Goal: Communication & Community: Answer question/provide support

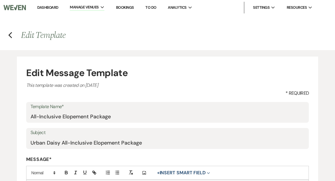
click at [54, 6] on link "Dashboard" at bounding box center [47, 7] width 21 height 5
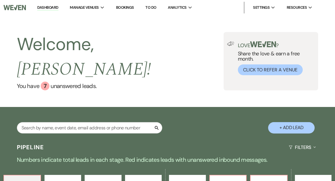
click at [100, 122] on div "Search" at bounding box center [90, 130] width 146 height 16
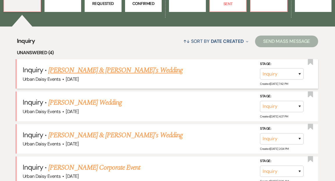
click at [95, 65] on link "[PERSON_NAME] & [PERSON_NAME]'s Wedding" at bounding box center [115, 70] width 134 height 10
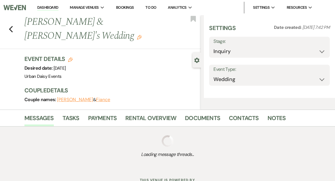
select select "5"
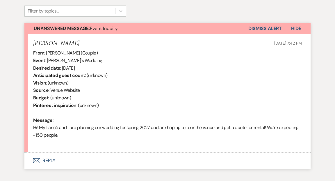
scroll to position [197, 0]
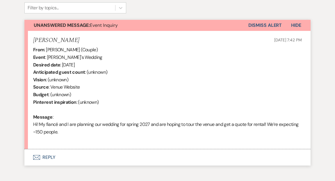
click at [47, 157] on button "Envelope Reply" at bounding box center [167, 157] width 286 height 16
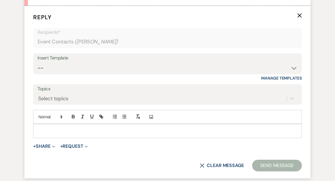
scroll to position [341, 0]
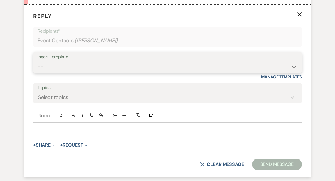
click at [294, 68] on select "-- Payment Past Due Rental Agreement and First Payment Urban Daisy Initial Resp…" at bounding box center [168, 66] width 260 height 11
select select "1243"
click at [38, 61] on select "-- Payment Past Due Rental Agreement and First Payment Urban Daisy Initial Resp…" at bounding box center [168, 66] width 260 height 11
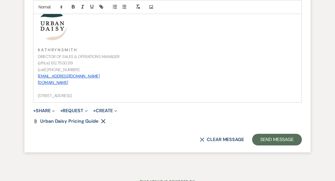
scroll to position [714, 0]
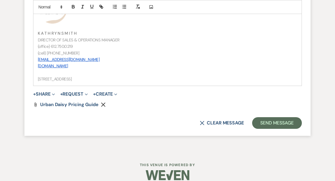
click at [70, 52] on p "(cell) 612.719.5030" at bounding box center [168, 53] width 260 height 6
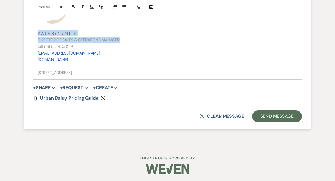
drag, startPoint x: 120, startPoint y: 40, endPoint x: 38, endPoint y: 34, distance: 82.0
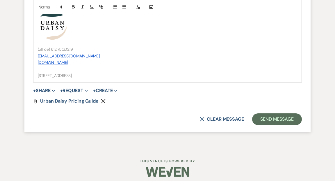
scroll to position [702, 0]
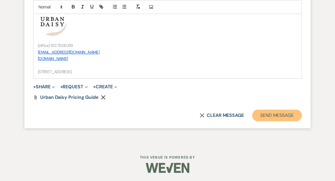
click at [275, 112] on button "Send Message" at bounding box center [277, 115] width 50 height 12
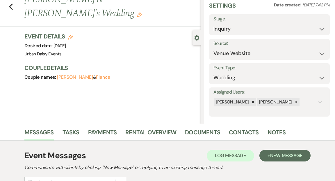
scroll to position [0, 0]
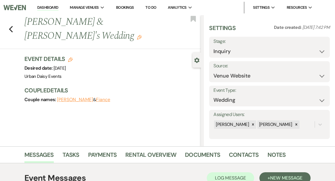
click at [48, 6] on link "Dashboard" at bounding box center [47, 8] width 21 height 6
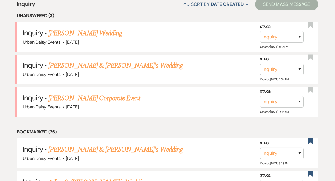
scroll to position [240, 0]
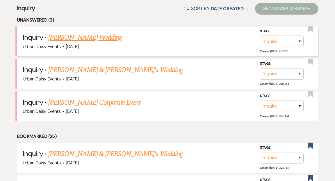
click at [80, 32] on link "[PERSON_NAME] Wedding" at bounding box center [85, 37] width 74 height 10
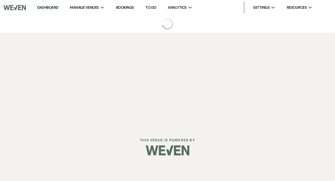
select select "5"
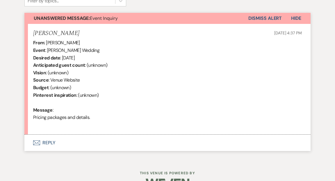
scroll to position [214, 0]
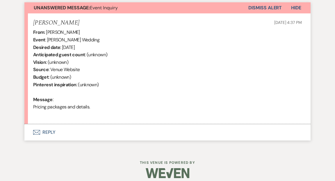
click at [48, 132] on button "Envelope Reply" at bounding box center [167, 132] width 286 height 16
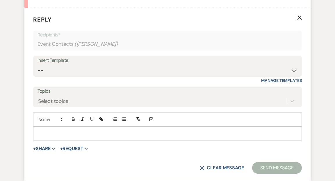
scroll to position [333, 0]
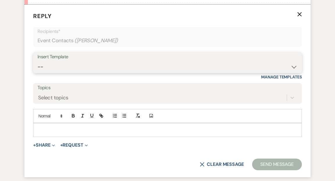
click at [294, 67] on select "-- Payment Past Due Rental Agreement and First Payment Urban Daisy Initial Resp…" at bounding box center [168, 66] width 260 height 11
select select "1243"
click at [38, 61] on select "-- Payment Past Due Rental Agreement and First Payment Urban Daisy Initial Resp…" at bounding box center [168, 66] width 260 height 11
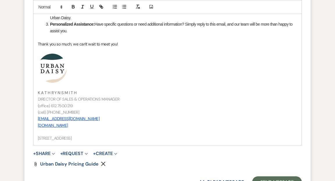
scroll to position [669, 0]
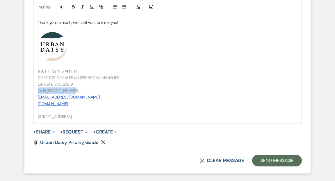
drag, startPoint x: 71, startPoint y: 90, endPoint x: 38, endPoint y: 90, distance: 33.2
click at [38, 90] on p "(cell) 612.719.5030" at bounding box center [168, 90] width 260 height 6
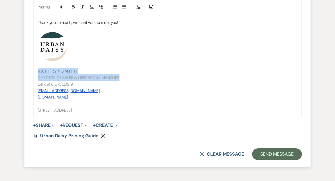
drag, startPoint x: 119, startPoint y: 77, endPoint x: 31, endPoint y: 72, distance: 88.3
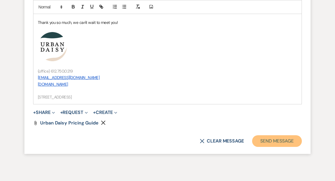
click at [269, 143] on button "Send Message" at bounding box center [277, 141] width 50 height 12
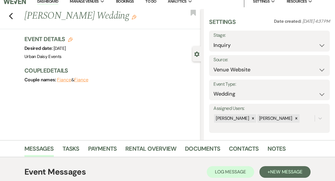
scroll to position [0, 0]
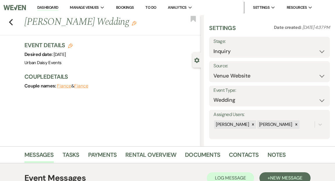
click at [47, 7] on link "Dashboard" at bounding box center [47, 8] width 21 height 6
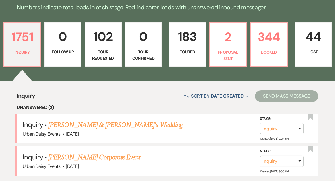
scroll to position [168, 0]
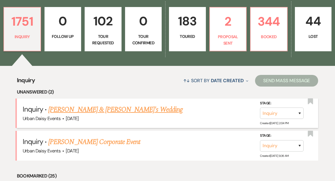
click at [84, 104] on link "[PERSON_NAME] & [PERSON_NAME]'s Wedding" at bounding box center [115, 109] width 134 height 10
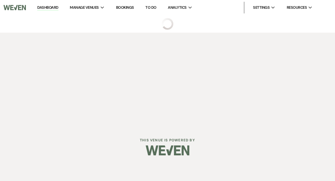
select select "5"
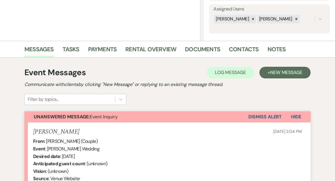
scroll to position [220, 0]
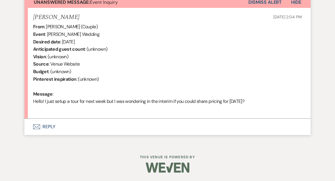
click at [46, 126] on button "Envelope Reply" at bounding box center [167, 126] width 286 height 16
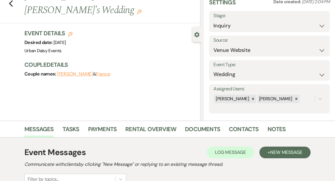
scroll to position [0, 0]
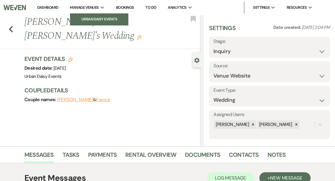
click at [92, 18] on li "Urban Daisy Events" at bounding box center [99, 19] width 52 height 6
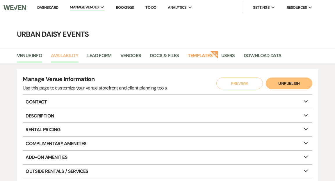
click at [60, 56] on link "Availability" at bounding box center [64, 57] width 27 height 11
select select "2"
select select "2026"
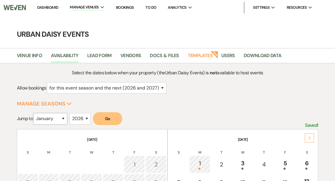
click at [65, 118] on select "January February March April May June July August September October November De…" at bounding box center [50, 118] width 34 height 11
select select "12"
click at [35, 113] on select "January February March April May June July August September October November De…" at bounding box center [50, 118] width 34 height 11
click at [108, 119] on button "Go" at bounding box center [107, 118] width 29 height 13
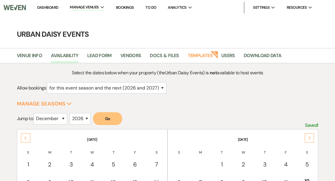
click at [51, 6] on link "Dashboard" at bounding box center [47, 7] width 21 height 5
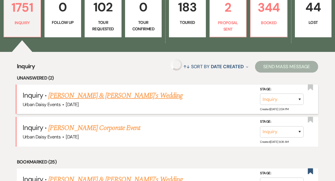
click at [77, 90] on link "[PERSON_NAME] & [PERSON_NAME]'s Wedding" at bounding box center [115, 95] width 134 height 10
select select "5"
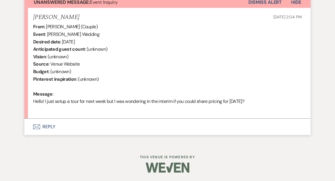
scroll to position [220, 0]
click at [49, 128] on button "Envelope Reply" at bounding box center [167, 126] width 286 height 16
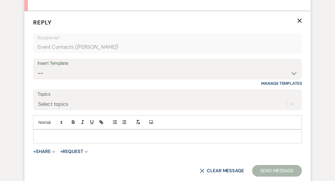
scroll to position [333, 0]
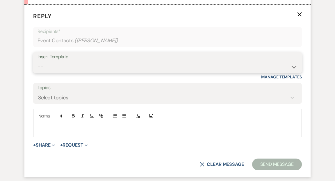
click at [293, 68] on select "-- Payment Past Due Rental Agreement and First Payment Urban Daisy Initial Resp…" at bounding box center [168, 66] width 260 height 11
select select "1243"
click at [38, 61] on select "-- Payment Past Due Rental Agreement and First Payment Urban Daisy Initial Resp…" at bounding box center [168, 66] width 260 height 11
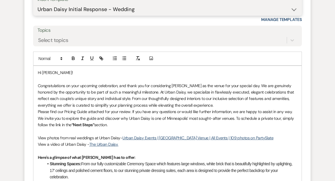
scroll to position [402, 0]
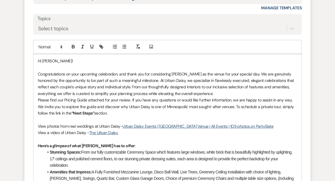
click at [113, 110] on p "Please find our Pricing Guide attached for your review. If you have any questio…" at bounding box center [168, 106] width 260 height 19
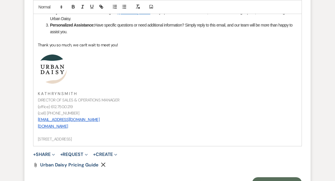
scroll to position [669, 0]
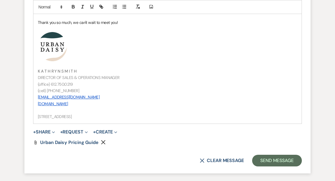
click at [70, 94] on p "(cell) 612.719.5030" at bounding box center [168, 90] width 260 height 6
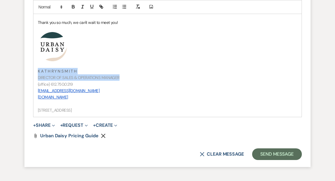
drag, startPoint x: 120, startPoint y: 84, endPoint x: 36, endPoint y: 77, distance: 85.0
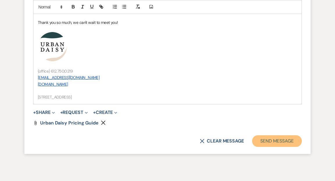
click at [274, 147] on button "Send Message" at bounding box center [277, 141] width 50 height 12
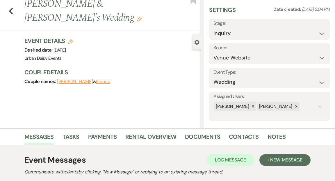
scroll to position [0, 0]
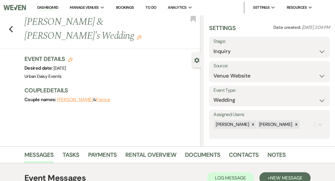
click at [52, 6] on link "Dashboard" at bounding box center [47, 8] width 21 height 6
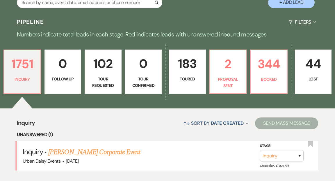
scroll to position [130, 0]
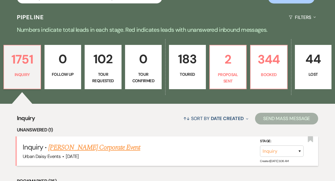
click at [74, 142] on link "[PERSON_NAME] Corporate Event" at bounding box center [94, 147] width 92 height 10
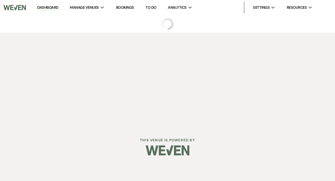
select select "5"
select select "9"
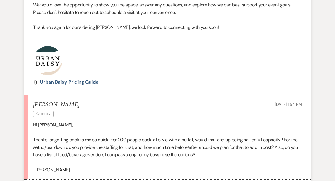
scroll to position [575, 0]
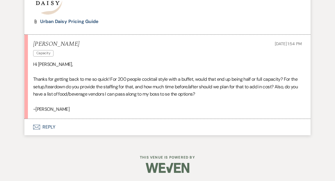
click at [49, 125] on button "Envelope Reply" at bounding box center [167, 127] width 286 height 16
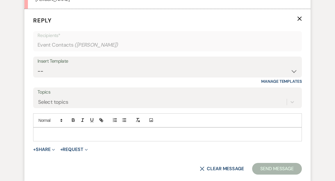
scroll to position [689, 0]
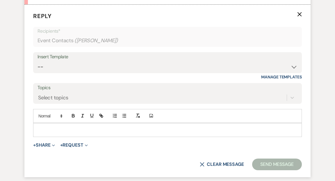
click at [52, 127] on p at bounding box center [168, 130] width 260 height 6
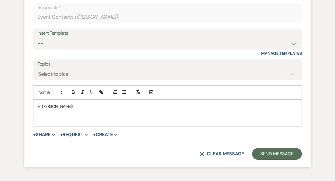
scroll to position [722, 0]
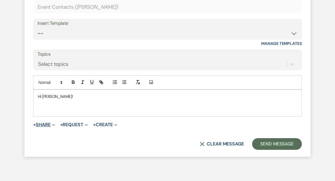
click at [54, 125] on icon "Expand" at bounding box center [53, 124] width 3 height 3
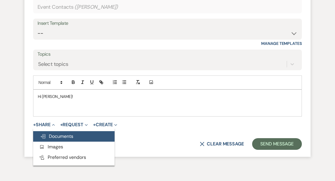
click at [56, 135] on span "Doc Upload Documents" at bounding box center [56, 136] width 33 height 6
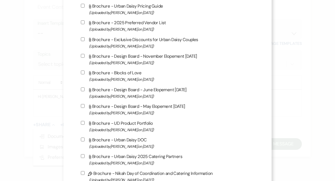
scroll to position [296, 0]
click at [84, 157] on input "Attach File Brochure - Urban Daisy 2025 Catering Partners (Uploaded by Amy Knig…" at bounding box center [83, 156] width 4 height 4
checkbox input "true"
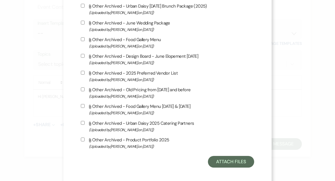
scroll to position [982, 0]
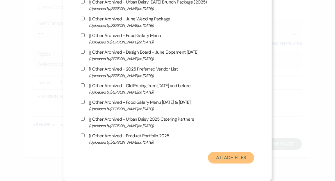
click at [227, 156] on button "Attach Files" at bounding box center [231, 158] width 46 height 12
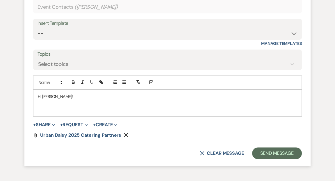
click at [60, 95] on p "Hi Tamra!" at bounding box center [168, 96] width 260 height 6
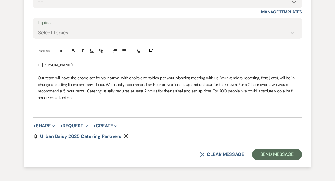
scroll to position [752, 0]
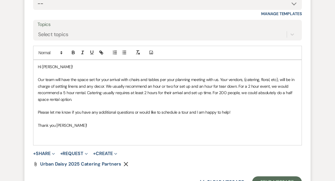
click at [43, 140] on p at bounding box center [168, 138] width 260 height 6
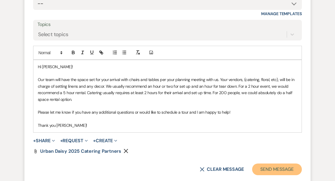
click at [270, 169] on button "Send Message" at bounding box center [277, 169] width 50 height 12
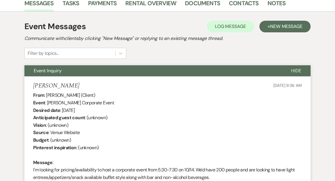
scroll to position [0, 0]
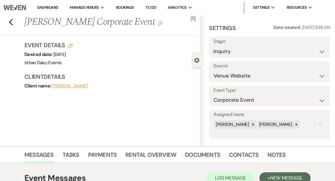
click at [53, 6] on link "Dashboard" at bounding box center [47, 8] width 21 height 6
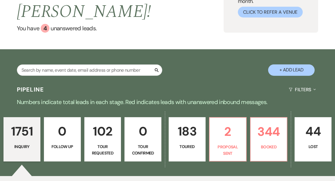
scroll to position [74, 0]
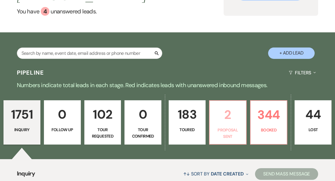
click at [225, 105] on p "2" at bounding box center [227, 114] width 29 height 19
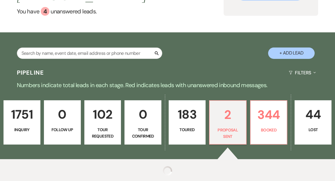
select select "6"
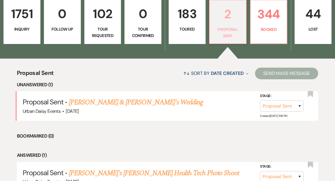
scroll to position [190, 0]
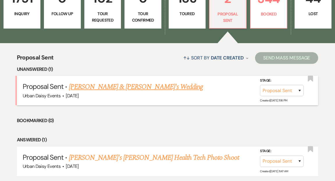
click at [133, 81] on link "Taylor Clarke & Fiance's Wedding" at bounding box center [136, 86] width 134 height 10
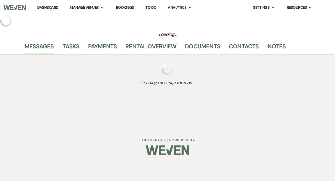
select select "6"
select select "19"
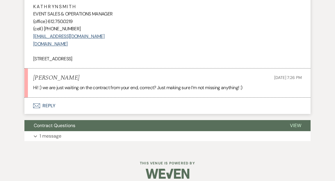
scroll to position [799, 0]
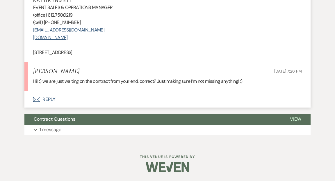
click at [51, 98] on button "Envelope Reply" at bounding box center [167, 99] width 286 height 16
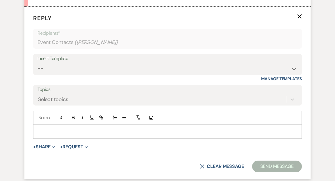
scroll to position [886, 0]
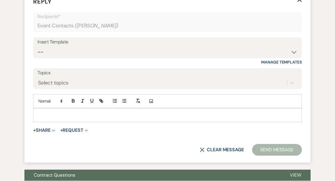
click at [48, 122] on div at bounding box center [167, 114] width 268 height 13
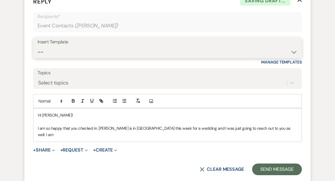
click at [293, 58] on select "-- Payment Past Due Rental Agreement and First Payment Urban Daisy Initial Resp…" at bounding box center [168, 51] width 260 height 11
select select "1275"
click at [38, 58] on select "-- Payment Past Due Rental Agreement and First Payment Urban Daisy Initial Resp…" at bounding box center [168, 51] width 260 height 11
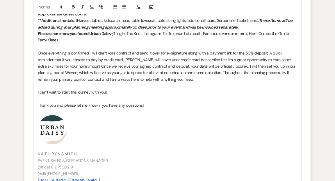
scroll to position [1095, 0]
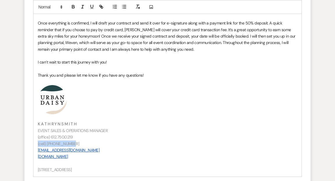
drag, startPoint x: 70, startPoint y: 157, endPoint x: 36, endPoint y: 156, distance: 34.7
click at [36, 156] on div "Hi Taylor! We are so excited to be hosting your wedding! I am sending over a co…" at bounding box center [167, 37] width 268 height 277
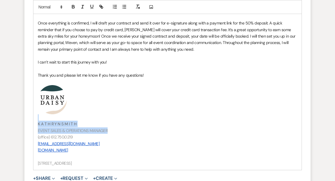
drag, startPoint x: 109, startPoint y: 145, endPoint x: 38, endPoint y: 134, distance: 72.1
click at [38, 134] on div "Hi Taylor! We are so excited to be hosting your wedding! I am sending over a co…" at bounding box center [167, 34] width 268 height 271
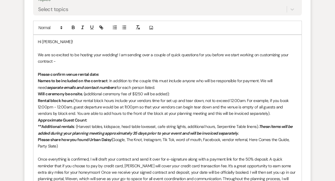
scroll to position [950, 0]
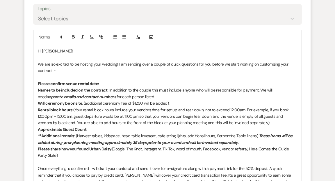
click at [56, 74] on p "We are so excited to be hosting your wedding! I am sending over a couple of qui…" at bounding box center [168, 67] width 260 height 13
click at [127, 74] on p "We are so excited to be hosting your wedding! I am sending over a couple of qui…" at bounding box center [168, 67] width 260 height 13
click at [140, 74] on p "We are so excited to be hosting your wedding! I am so happy that you reached ou…" at bounding box center [168, 67] width 260 height 13
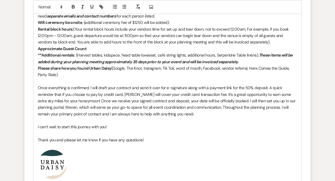
scroll to position [1033, 0]
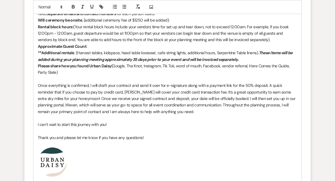
click at [282, 115] on p "Once everything is confirmed, I will draft your contract and send it over for e…" at bounding box center [168, 98] width 260 height 33
click at [140, 115] on p "Once everything is confirmed, I will draft your contract and send it over for e…" at bounding box center [168, 98] width 260 height 33
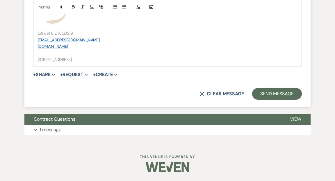
scroll to position [1193, 0]
click at [267, 100] on button "Send Message" at bounding box center [277, 94] width 50 height 12
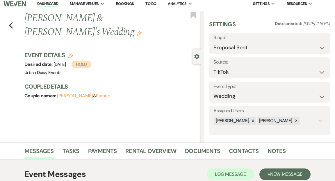
scroll to position [0, 0]
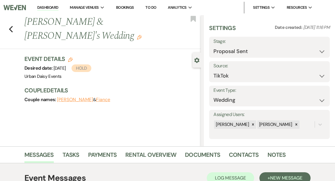
click at [43, 7] on link "Dashboard" at bounding box center [47, 8] width 21 height 6
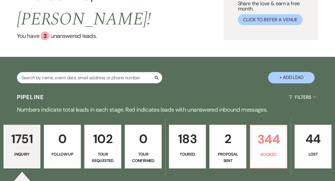
scroll to position [88, 0]
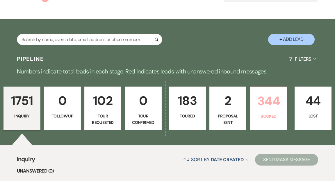
click at [271, 91] on p "344" at bounding box center [268, 100] width 29 height 19
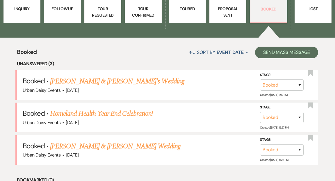
scroll to position [200, 0]
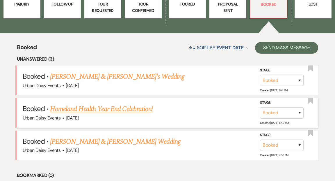
click at [129, 104] on link "Homeland Health Year End Celebration!" at bounding box center [101, 109] width 102 height 10
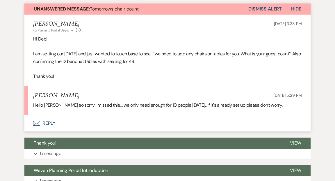
scroll to position [173, 0]
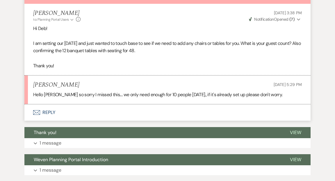
click at [49, 110] on button "Envelope Reply" at bounding box center [167, 112] width 286 height 16
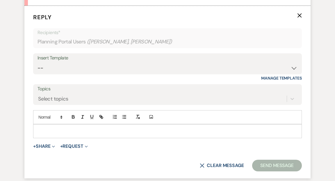
scroll to position [273, 0]
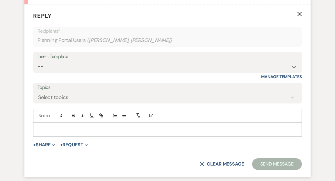
click at [49, 128] on p at bounding box center [168, 129] width 260 height 6
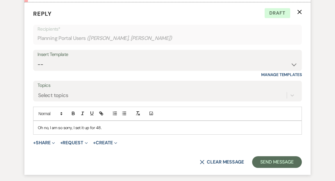
scroll to position [280, 0]
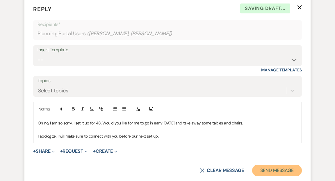
click at [265, 170] on button "Send Message" at bounding box center [277, 170] width 50 height 12
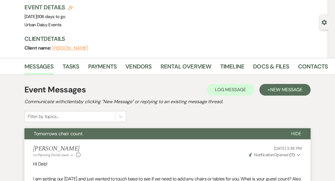
scroll to position [0, 0]
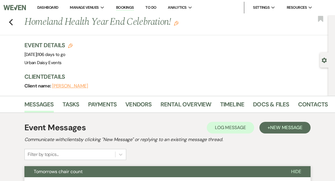
click at [48, 7] on link "Dashboard" at bounding box center [47, 7] width 21 height 5
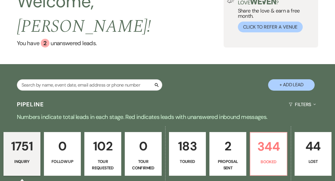
scroll to position [81, 0]
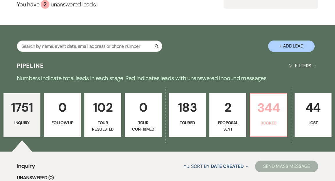
click at [272, 101] on p "344" at bounding box center [268, 107] width 29 height 19
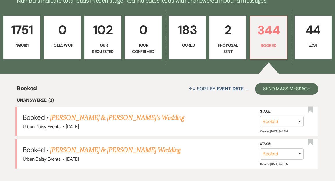
scroll to position [168, 0]
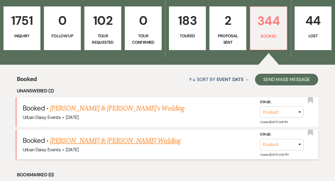
click at [129, 135] on link "Rachel Stege & Thomas Falk's Wedding" at bounding box center [115, 140] width 130 height 10
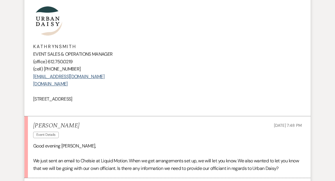
scroll to position [1216, 0]
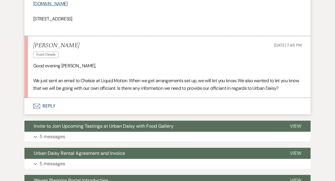
click at [50, 104] on button "Envelope Reply" at bounding box center [167, 106] width 286 height 16
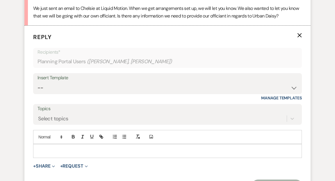
scroll to position [1309, 0]
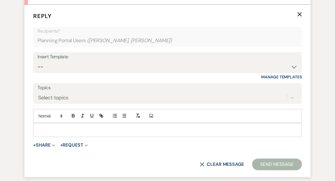
click at [47, 125] on div at bounding box center [167, 129] width 268 height 13
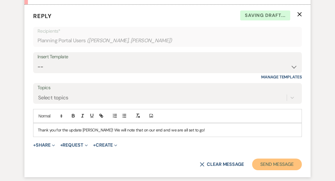
click at [265, 162] on button "Send Message" at bounding box center [277, 164] width 50 height 12
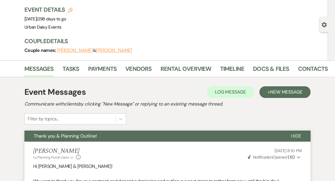
scroll to position [0, 0]
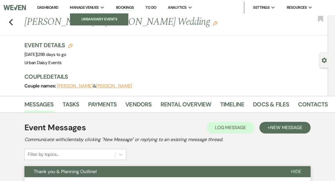
click at [89, 17] on li "Urban Daisy Events" at bounding box center [99, 19] width 52 height 6
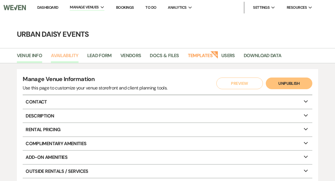
click at [70, 55] on link "Availability" at bounding box center [64, 57] width 27 height 11
select select "2"
select select "2026"
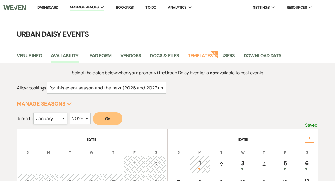
click at [65, 118] on select "January February March April May June July August September October November De…" at bounding box center [50, 118] width 34 height 11
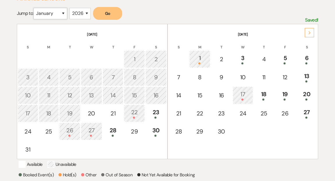
scroll to position [119, 0]
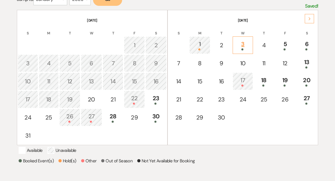
click at [240, 44] on div "3" at bounding box center [243, 45] width 14 height 11
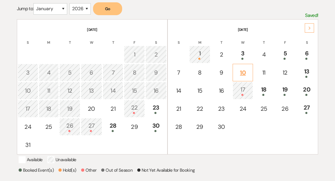
scroll to position [81, 0]
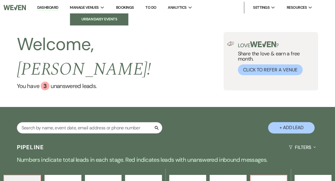
click at [93, 18] on li "Urban Daisy Events" at bounding box center [99, 19] width 52 height 6
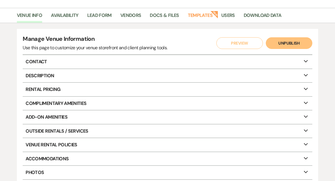
scroll to position [19, 0]
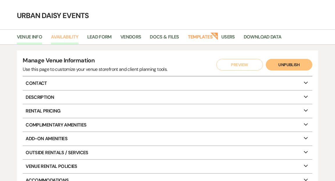
click at [71, 37] on link "Availability" at bounding box center [64, 38] width 27 height 11
select select "2"
select select "2026"
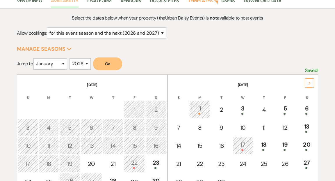
scroll to position [74, 0]
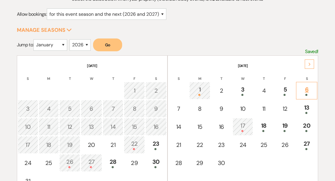
click at [306, 88] on div "6" at bounding box center [306, 90] width 15 height 11
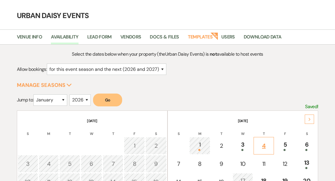
scroll to position [0, 0]
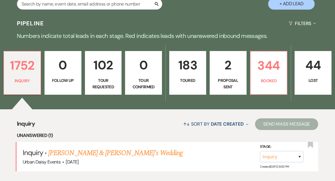
scroll to position [134, 0]
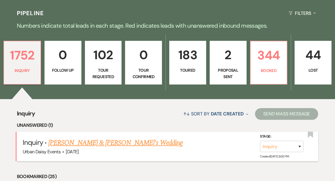
click at [109, 137] on link "[PERSON_NAME] & [PERSON_NAME]'s Wedding" at bounding box center [115, 142] width 134 height 10
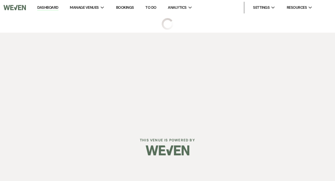
select select "5"
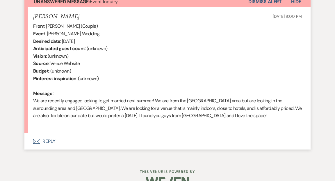
scroll to position [235, 0]
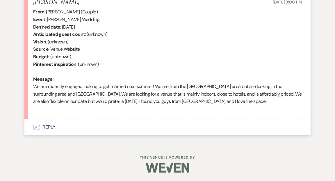
click at [49, 125] on button "Envelope Reply" at bounding box center [167, 127] width 286 height 16
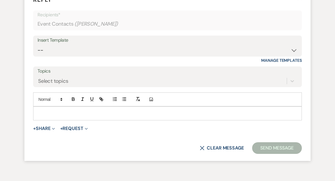
scroll to position [363, 0]
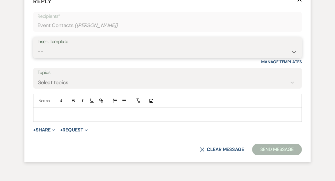
click at [294, 52] on select "-- Payment Past Due Rental Agreement and First Payment Urban Daisy Initial Resp…" at bounding box center [168, 51] width 260 height 11
select select "1243"
click at [38, 46] on select "-- Payment Past Due Rental Agreement and First Payment Urban Daisy Initial Resp…" at bounding box center [168, 51] width 260 height 11
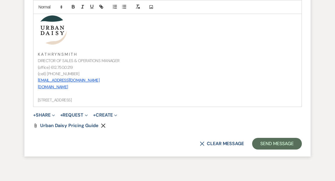
scroll to position [716, 0]
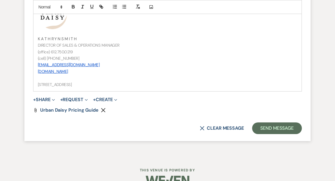
click at [70, 59] on p "(cell) 612.719.5030" at bounding box center [168, 58] width 260 height 6
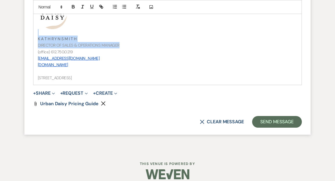
drag, startPoint x: 121, startPoint y: 47, endPoint x: 33, endPoint y: 35, distance: 88.7
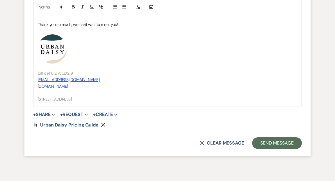
scroll to position [701, 0]
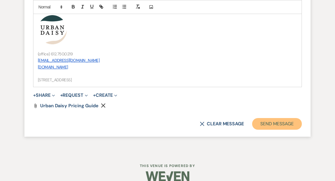
click at [269, 122] on button "Send Message" at bounding box center [277, 124] width 50 height 12
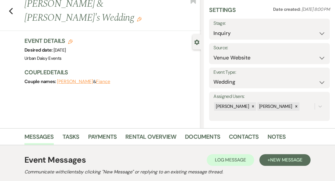
scroll to position [0, 0]
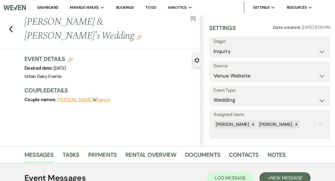
click at [52, 7] on link "Dashboard" at bounding box center [47, 8] width 21 height 6
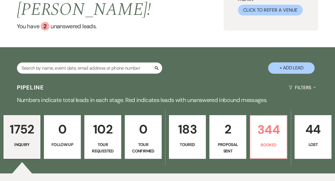
scroll to position [62, 0]
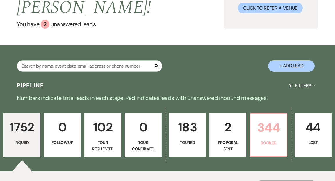
click at [268, 119] on p "344" at bounding box center [268, 127] width 29 height 19
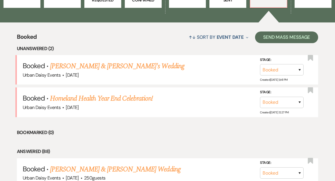
scroll to position [212, 0]
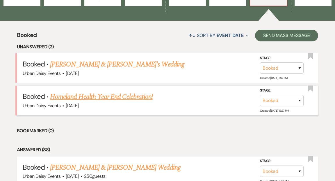
click at [130, 91] on link "Homeland Health Year End Celebration!" at bounding box center [101, 96] width 102 height 10
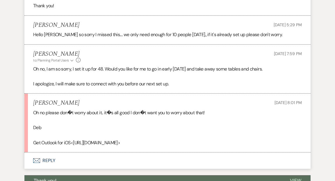
scroll to position [233, 0]
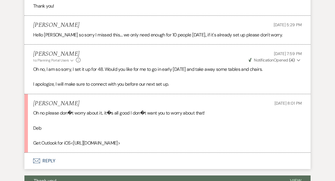
click at [51, 159] on button "Envelope Reply" at bounding box center [167, 160] width 286 height 16
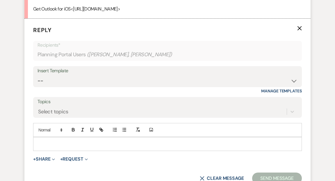
scroll to position [381, 0]
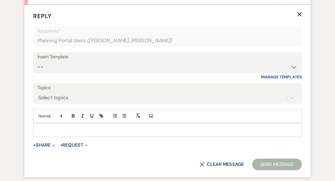
click at [53, 127] on p at bounding box center [168, 130] width 260 height 6
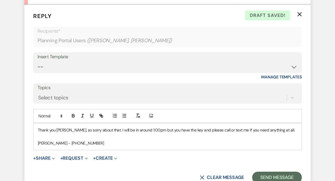
click at [275, 129] on p "Thank you Deb, so sorry about that. I will be in around 1:00pm but you have the…" at bounding box center [168, 130] width 260 height 6
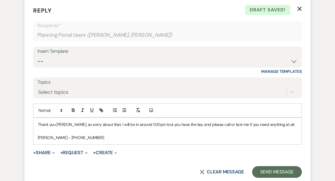
scroll to position [388, 0]
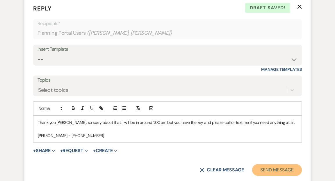
click at [277, 168] on button "Send Message" at bounding box center [277, 170] width 50 height 12
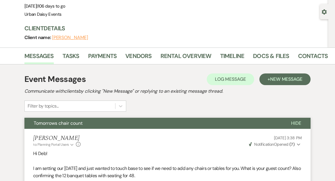
scroll to position [0, 0]
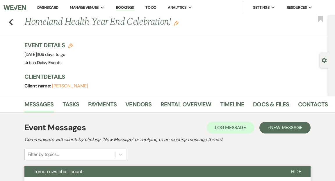
click at [53, 7] on link "Dashboard" at bounding box center [47, 7] width 21 height 5
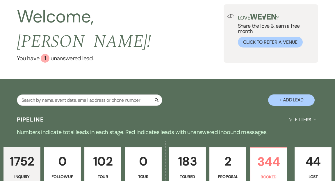
scroll to position [40, 0]
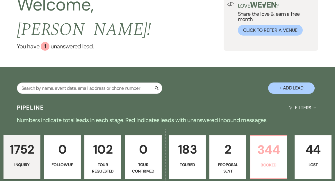
click at [263, 146] on link "344 Booked" at bounding box center [269, 157] width 38 height 44
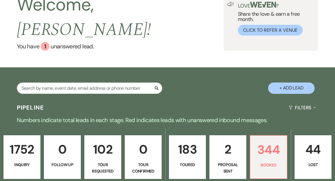
scroll to position [196, 0]
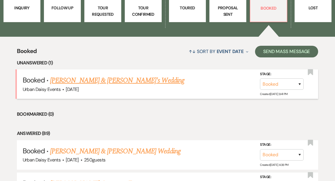
click at [140, 75] on link "Ashmit Sanil & Anushka Mankunath's Wedding" at bounding box center [117, 80] width 134 height 10
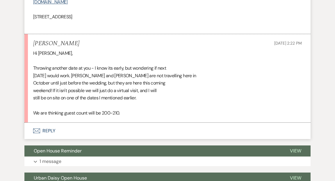
scroll to position [601, 0]
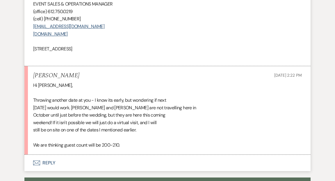
click at [47, 161] on button "Envelope Reply" at bounding box center [167, 163] width 286 height 16
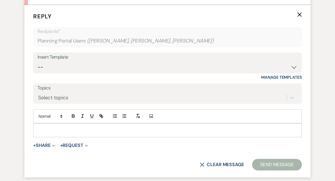
scroll to position [751, 0]
click at [49, 125] on div at bounding box center [167, 129] width 268 height 13
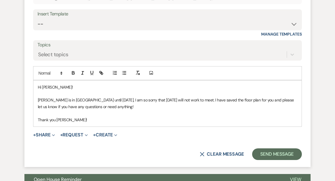
scroll to position [802, 0]
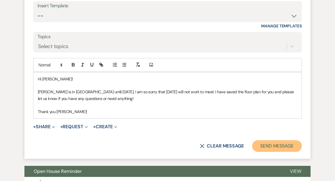
click at [266, 144] on button "Send Message" at bounding box center [277, 146] width 50 height 12
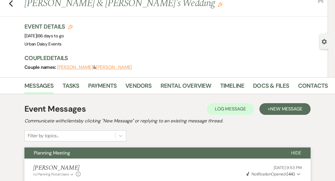
scroll to position [0, 0]
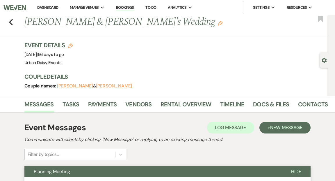
click at [51, 6] on link "Dashboard" at bounding box center [47, 7] width 21 height 5
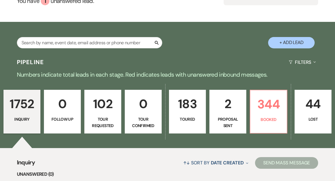
scroll to position [91, 0]
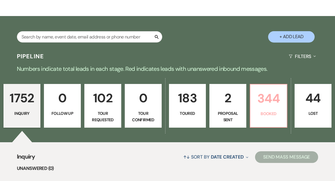
click at [264, 95] on link "344 Booked" at bounding box center [269, 106] width 38 height 44
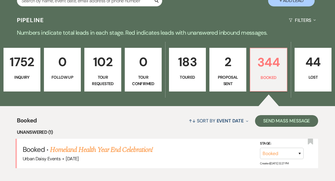
scroll to position [147, 0]
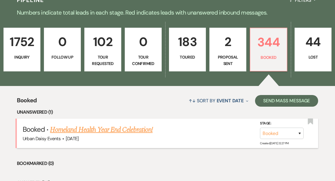
click at [139, 124] on link "Homeland Health Year End Celebration!" at bounding box center [101, 129] width 102 height 10
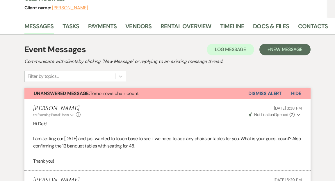
scroll to position [51, 0]
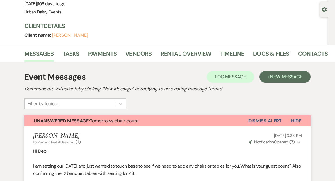
click at [279, 118] on button "Dismiss Alert" at bounding box center [265, 120] width 33 height 11
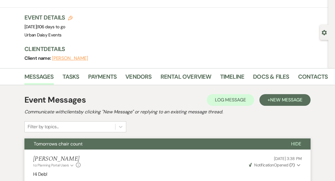
scroll to position [0, 0]
